Goal: Task Accomplishment & Management: Complete application form

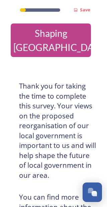
scroll to position [-4, 34]
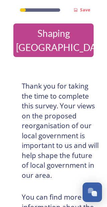
click at [94, 195] on div "Open Chat" at bounding box center [94, 193] width 5 height 5
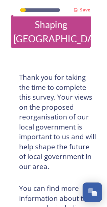
scroll to position [8, 17]
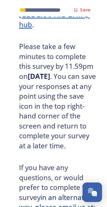
scroll to position [242, 17]
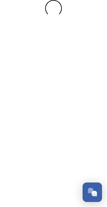
scroll to position [0, 0]
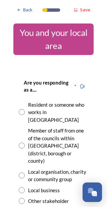
click at [26, 105] on div "Resident or someone who works in [GEOGRAPHIC_DATA]" at bounding box center [54, 112] width 70 height 23
radio input "true"
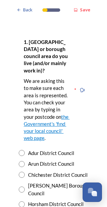
scroll to position [199, 0]
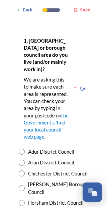
click at [27, 181] on div "[PERSON_NAME] Borough Council" at bounding box center [54, 188] width 70 height 15
radio input "true"
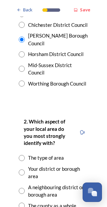
scroll to position [347, 0]
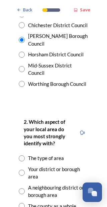
click at [24, 156] on input "radio" at bounding box center [22, 159] width 6 height 6
radio input "true"
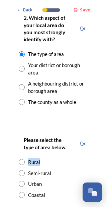
scroll to position [451, 0]
click at [90, 154] on div "Please select the type of area below. Rural Semi-rural Urban Coastal" at bounding box center [53, 167] width 81 height 76
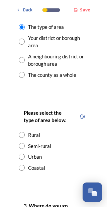
scroll to position [479, 0]
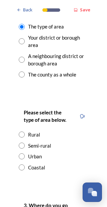
click at [26, 142] on div "Semi-rural" at bounding box center [54, 146] width 70 height 8
radio input "true"
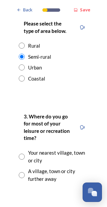
scroll to position [568, 0]
click at [26, 149] on div "Your nearest village, town or city" at bounding box center [54, 156] width 70 height 15
radio input "true"
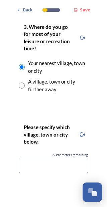
scroll to position [658, 0]
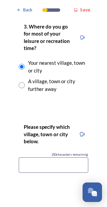
click at [32, 158] on input at bounding box center [54, 165] width 70 height 15
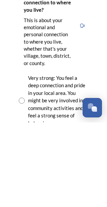
scroll to position [797, 0]
type input "[PERSON_NAME]"
click at [24, 182] on input "radio" at bounding box center [22, 185] width 6 height 6
radio input "true"
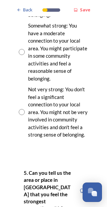
scroll to position [991, 0]
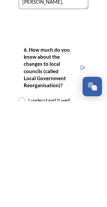
scroll to position [1122, 0]
type textarea "Furnace Green [PERSON_NAME]."
radio input "true"
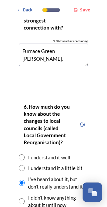
scroll to position [1170, 0]
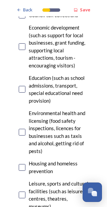
scroll to position [240, 0]
click at [26, 160] on div "Housing and homeless prevention" at bounding box center [54, 167] width 70 height 15
checkbox input "true"
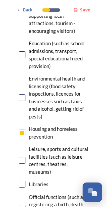
scroll to position [275, 0]
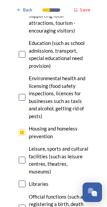
click at [24, 145] on div "Leisure, sports and cultural facilities (such as leisure centres, theatres, mus…" at bounding box center [54, 160] width 70 height 30
checkbox input "true"
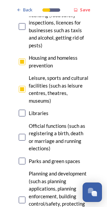
scroll to position [346, 0]
click at [22, 158] on input "checkbox" at bounding box center [22, 161] width 7 height 7
checkbox input "true"
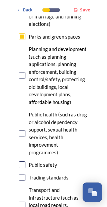
scroll to position [470, 0]
click at [27, 161] on div "Public safety" at bounding box center [54, 165] width 70 height 8
checkbox input "true"
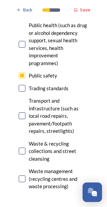
scroll to position [560, 0]
click at [24, 97] on div "Transport and infrastructure (such as local road repairs, pavement/footpath rep…" at bounding box center [54, 116] width 70 height 38
checkbox input "true"
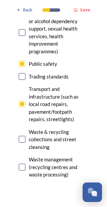
scroll to position [572, 0]
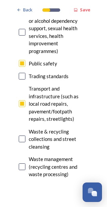
click at [26, 128] on div "Waste & recycling collections and street cleansing" at bounding box center [54, 139] width 70 height 23
click at [24, 136] on input "checkbox" at bounding box center [22, 139] width 7 height 7
checkbox input "false"
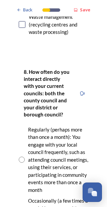
scroll to position [714, 0]
click at [23, 157] on input "radio" at bounding box center [22, 160] width 6 height 6
radio input "true"
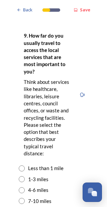
scroll to position [1034, 0]
click at [25, 176] on div "1-3 miles" at bounding box center [54, 180] width 70 height 8
radio input "true"
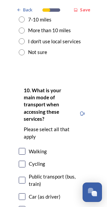
scroll to position [1219, 0]
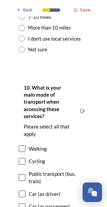
click at [26, 170] on div "Public transport (bus, train)" at bounding box center [54, 177] width 70 height 15
checkbox input "true"
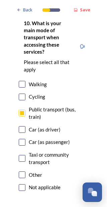
scroll to position [1283, 0]
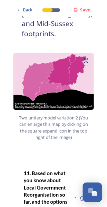
scroll to position [885, 0]
radio input "true"
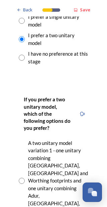
scroll to position [1107, 0]
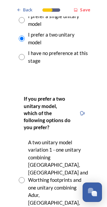
radio input "true"
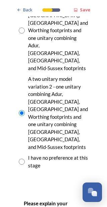
scroll to position [1256, 0]
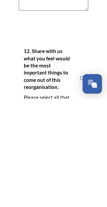
scroll to position [1495, 0]
type textarea "We associate with [PERSON_NAME], [GEOGRAPHIC_DATA][PERSON_NAME] and [GEOGRAPHIC…"
checkbox input "true"
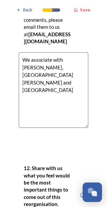
scroll to position [1486, 0]
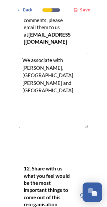
checkbox input "true"
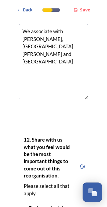
scroll to position [1516, 0]
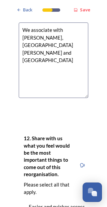
checkbox input "true"
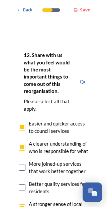
scroll to position [1600, 0]
checkbox input "true"
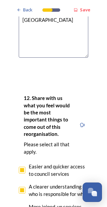
scroll to position [1557, 0]
checkbox input "true"
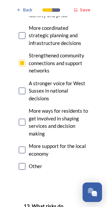
scroll to position [1797, 0]
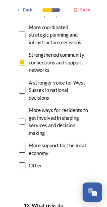
checkbox input "true"
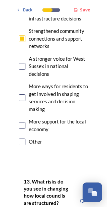
scroll to position [1823, 0]
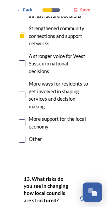
checkbox input "true"
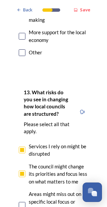
scroll to position [1911, 0]
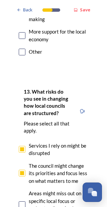
click at [23, 202] on input "checkbox" at bounding box center [22, 205] width 7 height 7
checkbox input "true"
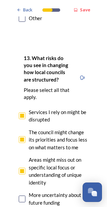
scroll to position [1944, 0]
checkbox input "true"
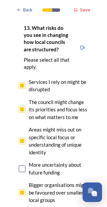
scroll to position [1975, 0]
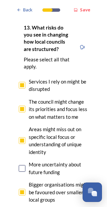
checkbox input "true"
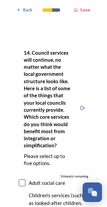
scroll to position [2227, 0]
click at [25, 180] on input "checkbox" at bounding box center [22, 183] width 7 height 7
checkbox input "true"
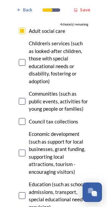
scroll to position [2380, 0]
checkbox input "true"
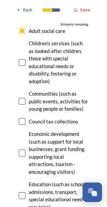
checkbox input "true"
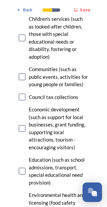
scroll to position [2406, 0]
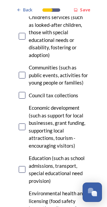
checkbox input "true"
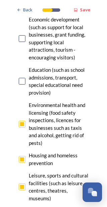
scroll to position [2494, 0]
checkbox input "true"
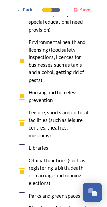
scroll to position [2557, 0]
click at [24, 192] on input "checkbox" at bounding box center [22, 195] width 7 height 7
click at [29, 192] on div "Parks and green spaces" at bounding box center [55, 196] width 52 height 8
click at [25, 192] on input "checkbox" at bounding box center [22, 195] width 7 height 7
checkbox input "false"
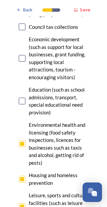
scroll to position [2474, 0]
click at [26, 192] on div "Leisure, sports and cultural facilities (such as leisure centres, theatres, mus…" at bounding box center [54, 207] width 70 height 30
checkbox input "false"
checkbox input "true"
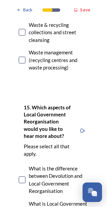
scroll to position [2925, 0]
checkbox input "true"
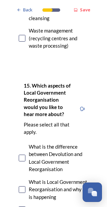
scroll to position [2947, 0]
checkbox input "true"
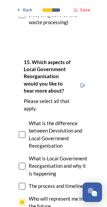
scroll to position [2971, 0]
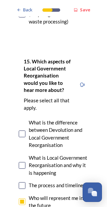
checkbox input "true"
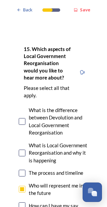
scroll to position [2985, 0]
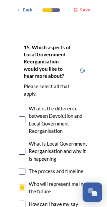
checkbox input "true"
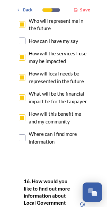
scroll to position [3148, 0]
checkbox input "true"
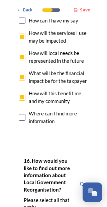
scroll to position [3168, 0]
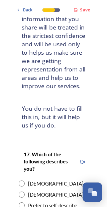
scroll to position [102, 0]
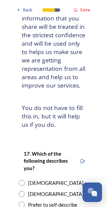
click at [27, 179] on div "[DEMOGRAPHIC_DATA]" at bounding box center [54, 183] width 70 height 8
radio input "true"
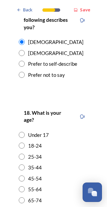
scroll to position [243, 0]
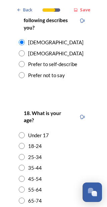
radio input "true"
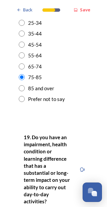
scroll to position [378, 0]
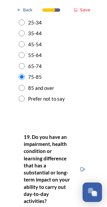
click at [27, 161] on div "19. Do you have an impairment, health condition or learning difference that has…" at bounding box center [53, 187] width 81 height 122
radio input "true"
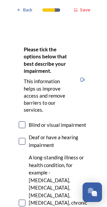
scroll to position [605, 0]
click at [24, 200] on input "checkbox" at bounding box center [22, 203] width 7 height 7
checkbox input "true"
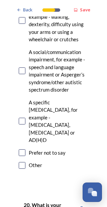
scroll to position [914, 0]
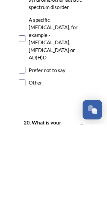
type input "RH106QU"
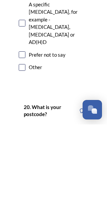
scroll to position [929, 0]
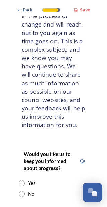
scroll to position [65, 0]
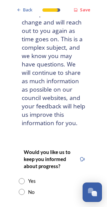
click at [25, 177] on div "Yes" at bounding box center [54, 181] width 70 height 8
radio input "true"
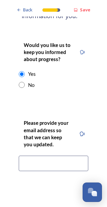
scroll to position [173, 0]
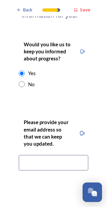
click at [26, 155] on input at bounding box center [54, 162] width 70 height 15
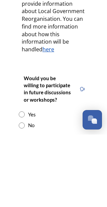
scroll to position [342, 0]
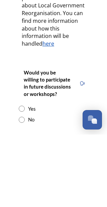
type input "[EMAIL_ADDRESS][DOMAIN_NAME]"
click at [26, 188] on div "No" at bounding box center [54, 192] width 70 height 8
radio input "true"
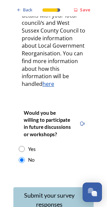
scroll to position [374, 0]
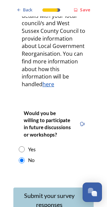
click at [89, 197] on icon "Continue" at bounding box center [87, 200] width 5 height 6
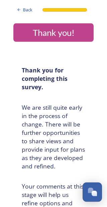
scroll to position [35, 0]
